Goal: Information Seeking & Learning: Understand process/instructions

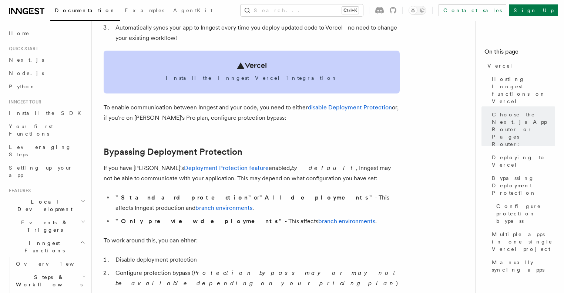
scroll to position [428, 0]
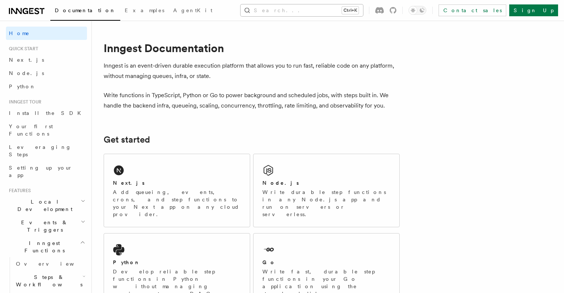
click at [310, 8] on button "Search... Ctrl+K" at bounding box center [301, 10] width 122 height 12
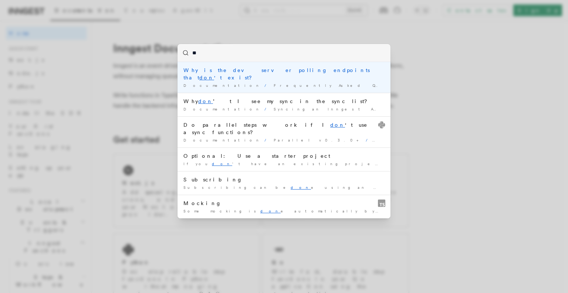
type input "*"
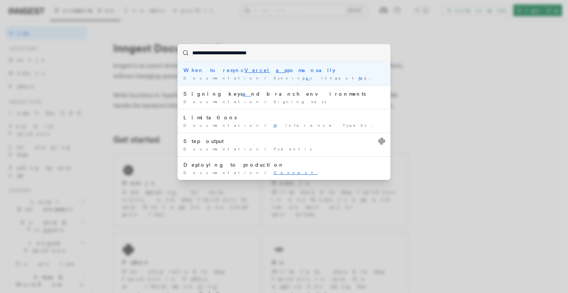
type input "**********"
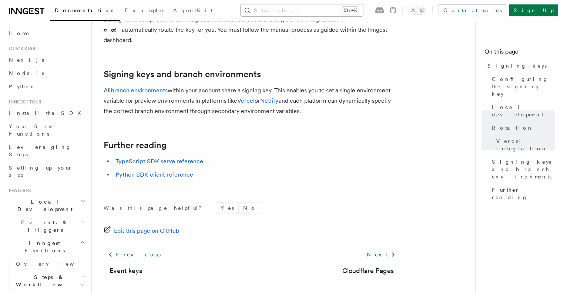
scroll to position [825, 0]
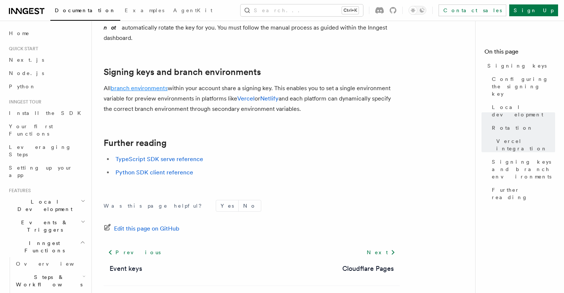
click at [156, 85] on link "branch environments" at bounding box center [139, 88] width 57 height 7
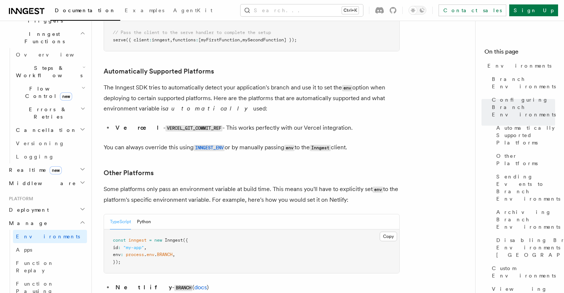
scroll to position [210, 0]
click at [56, 203] on h2 "Deployment" at bounding box center [46, 209] width 81 height 13
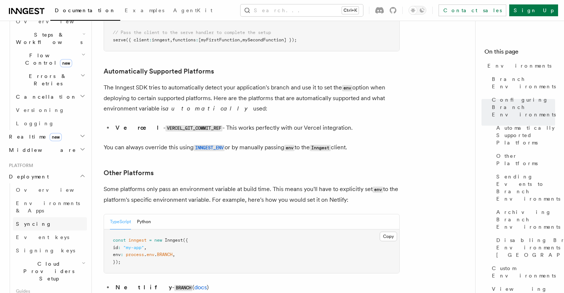
scroll to position [243, 0]
click at [50, 183] on link "Overview" at bounding box center [50, 189] width 74 height 13
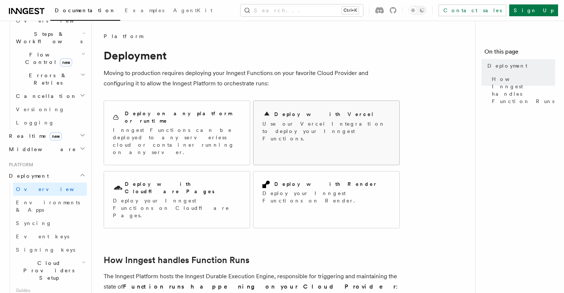
click at [299, 121] on p "Use our Vercel Integration to deploy your Inngest Functions." at bounding box center [326, 131] width 128 height 22
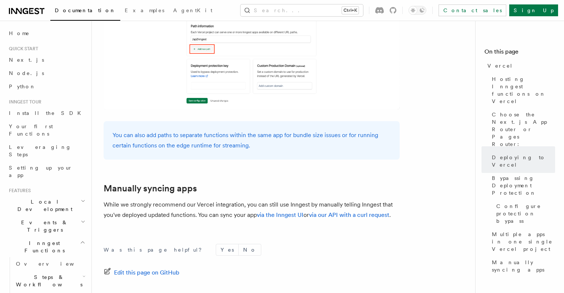
scroll to position [1215, 0]
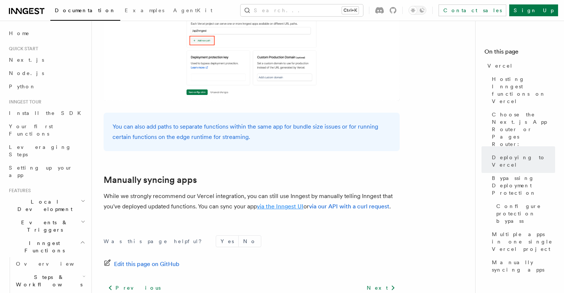
click at [289, 203] on link "via the Inngest UI" at bounding box center [280, 206] width 47 height 7
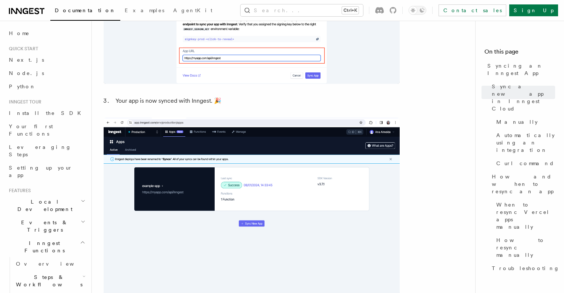
scroll to position [753, 0]
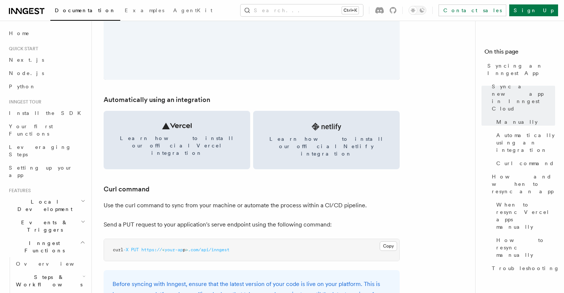
scroll to position [968, 0]
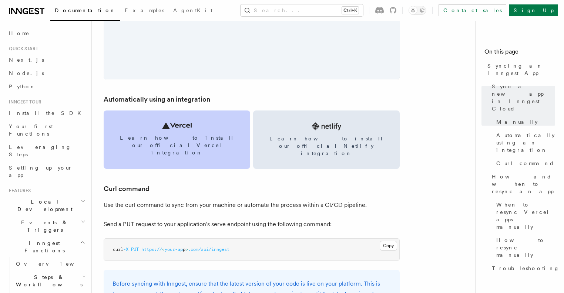
click at [219, 145] on link "Learn how to install our official Vercel integration" at bounding box center [177, 140] width 146 height 58
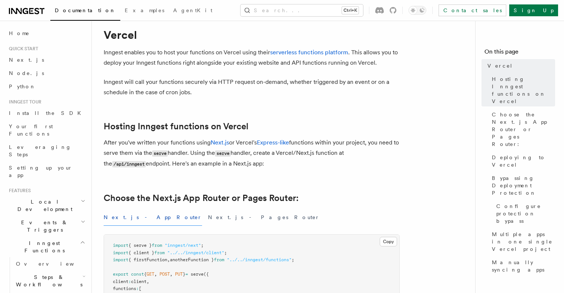
scroll to position [21, 0]
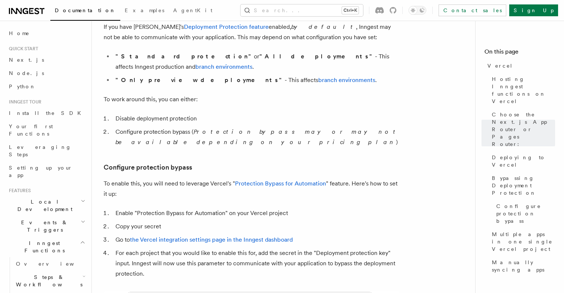
scroll to position [577, 0]
